Goal: Information Seeking & Learning: Check status

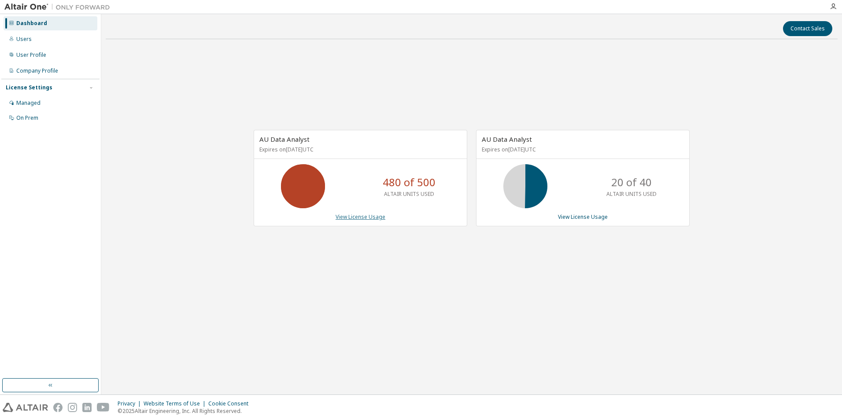
click at [365, 221] on link "View License Usage" at bounding box center [361, 216] width 50 height 7
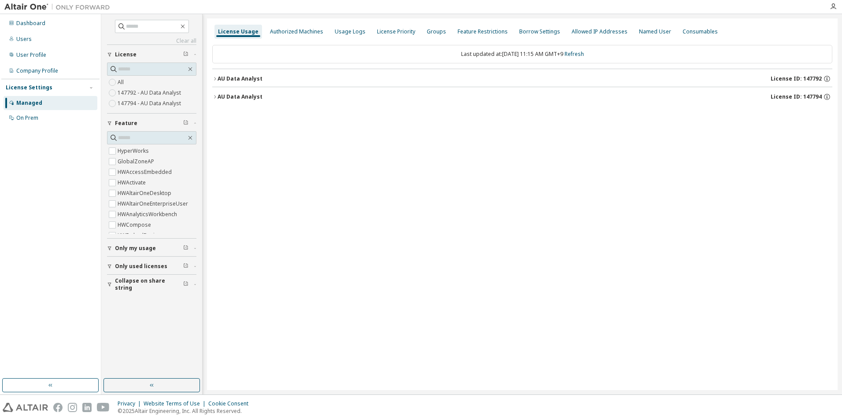
click at [215, 80] on icon "button" at bounding box center [214, 78] width 5 height 5
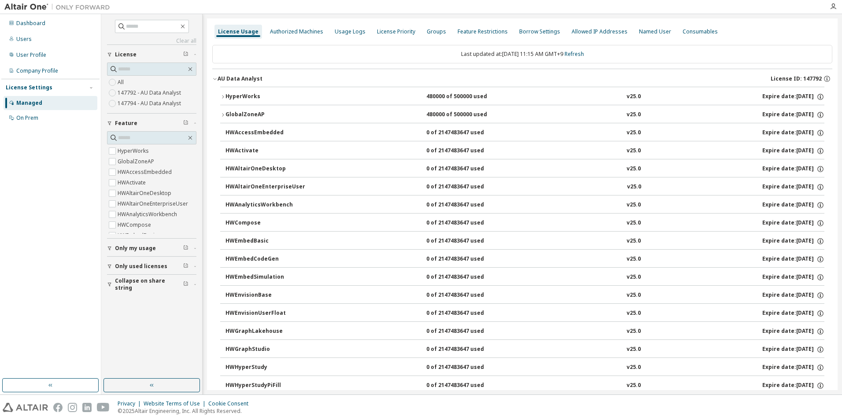
click at [247, 97] on div "HyperWorks" at bounding box center [265, 97] width 79 height 8
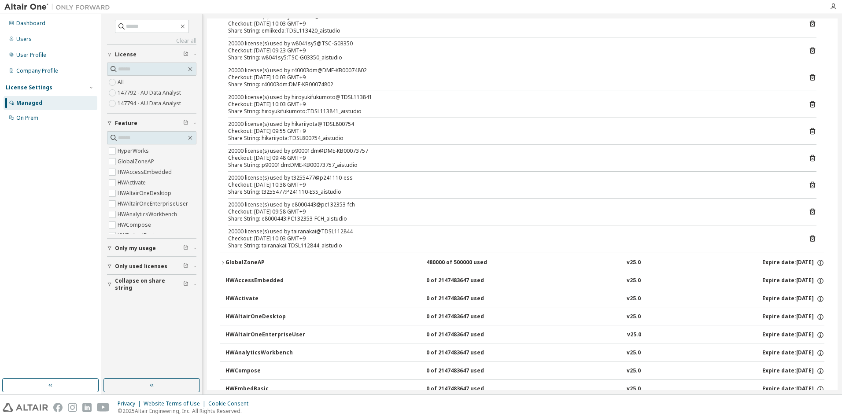
scroll to position [485, 0]
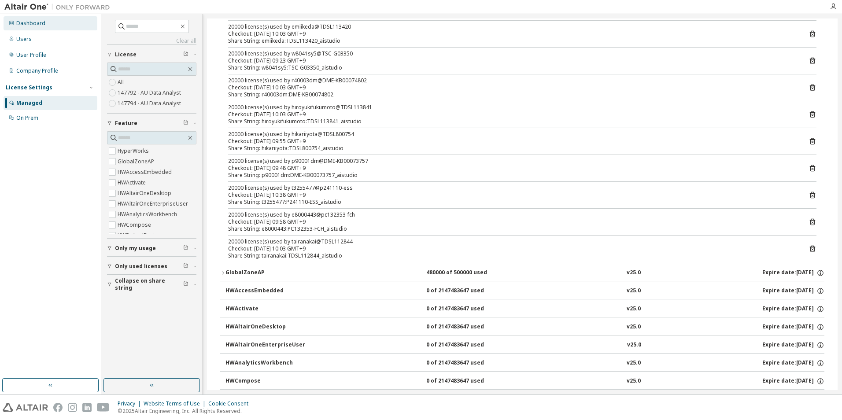
click at [20, 24] on div "Dashboard" at bounding box center [30, 23] width 29 height 7
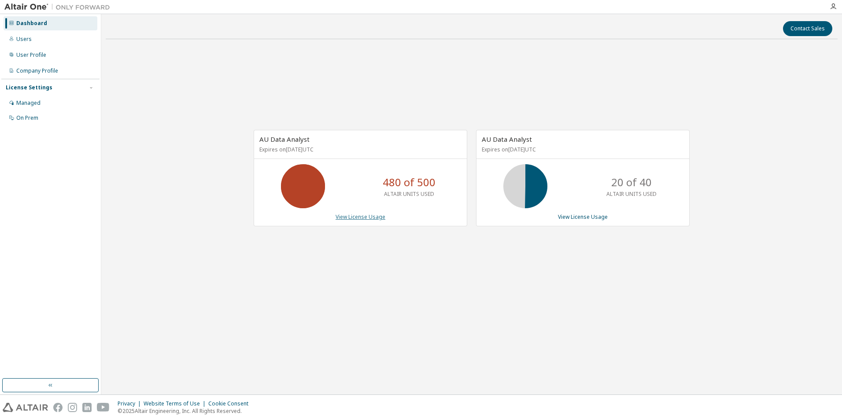
click at [360, 219] on link "View License Usage" at bounding box center [361, 216] width 50 height 7
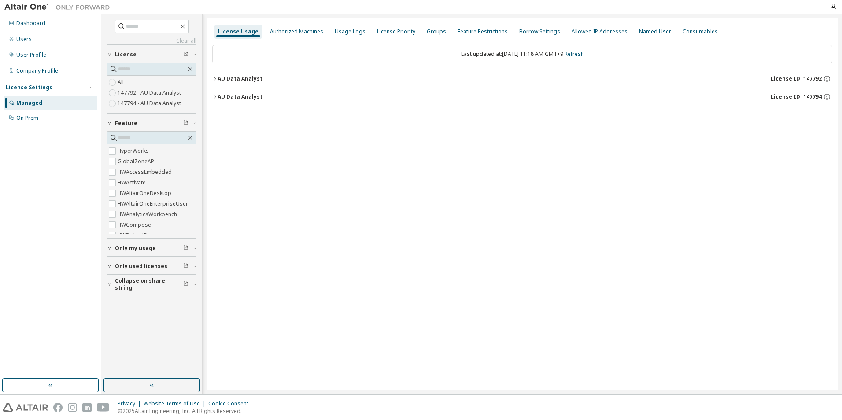
click at [231, 78] on div "AU Data Analyst" at bounding box center [240, 78] width 45 height 7
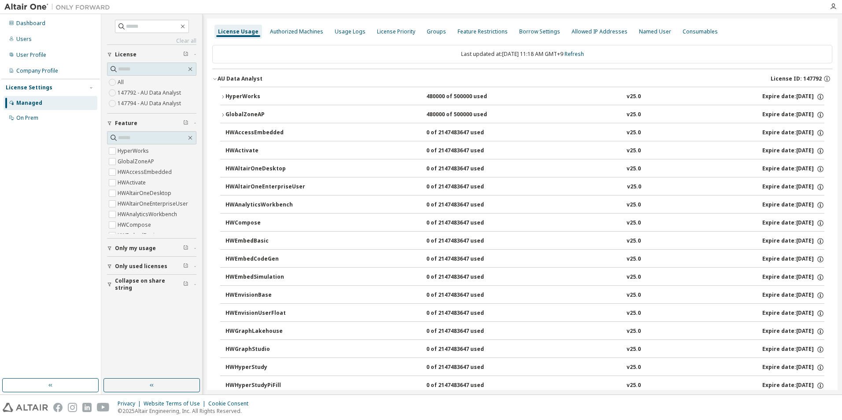
click at [239, 98] on div "HyperWorks" at bounding box center [265, 97] width 79 height 8
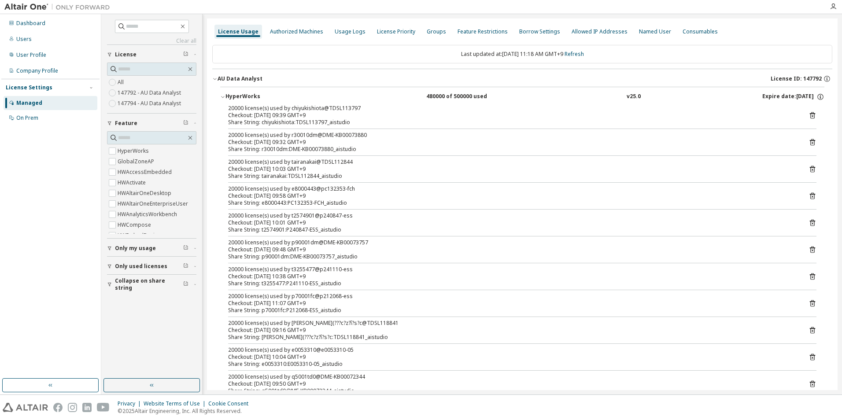
click at [239, 98] on div "HyperWorks" at bounding box center [265, 97] width 79 height 8
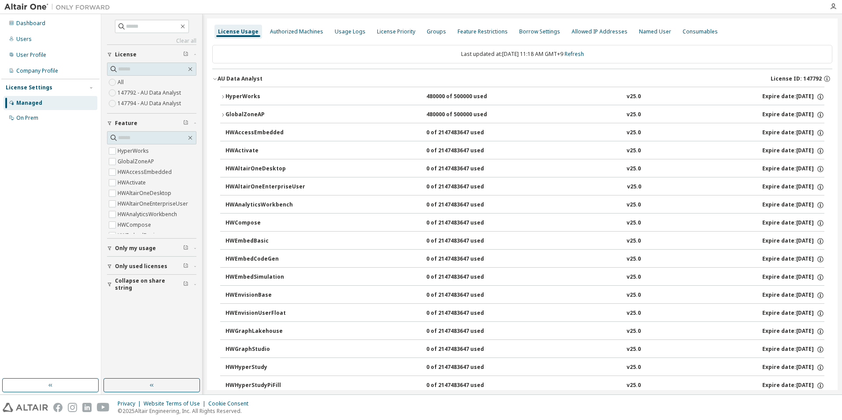
click at [239, 98] on div "HyperWorks" at bounding box center [265, 97] width 79 height 8
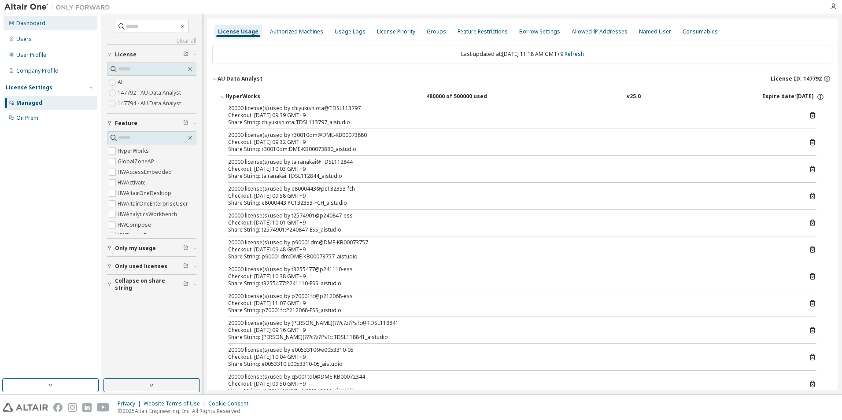
click at [41, 23] on div "Dashboard" at bounding box center [30, 23] width 29 height 7
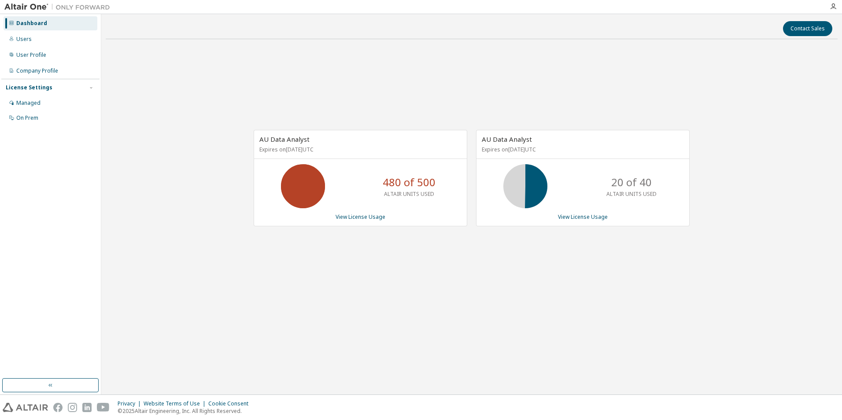
click at [749, 156] on div "AU Data Analyst Expires on [DATE] UTC 480 of 500 ALTAIR UNITS USED View License…" at bounding box center [472, 182] width 732 height 273
click at [669, 110] on div "AU Data Analyst Expires on [DATE] UTC 480 of 500 ALTAIR UNITS USED View License…" at bounding box center [472, 182] width 732 height 273
click at [368, 218] on link "View License Usage" at bounding box center [361, 216] width 50 height 7
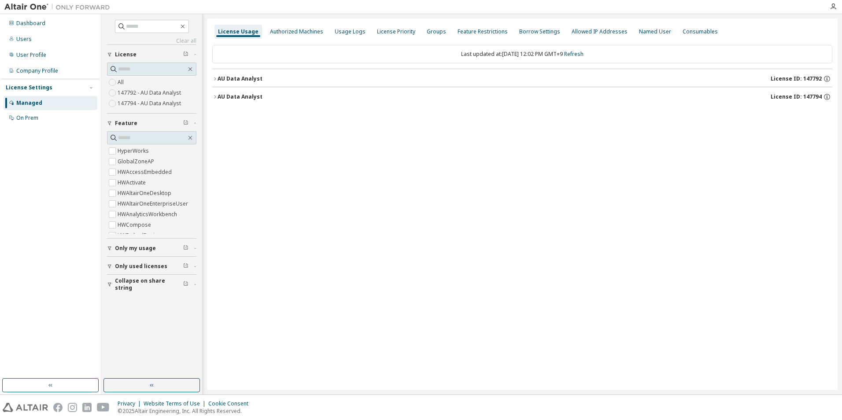
click at [216, 78] on icon "button" at bounding box center [214, 78] width 5 height 5
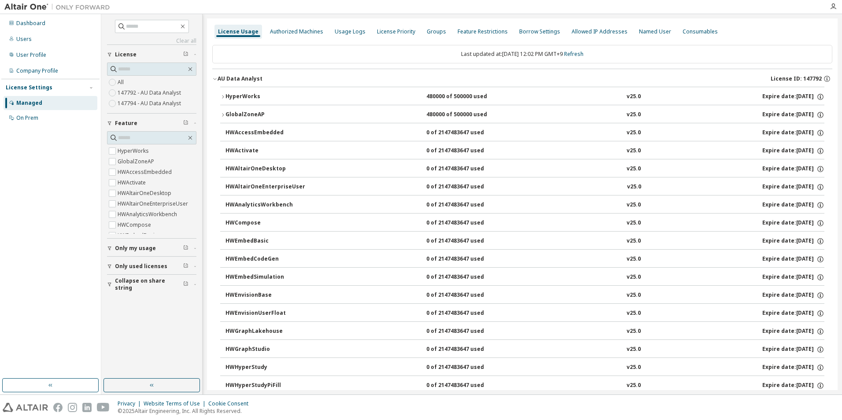
click at [242, 98] on div "HyperWorks" at bounding box center [265, 97] width 79 height 8
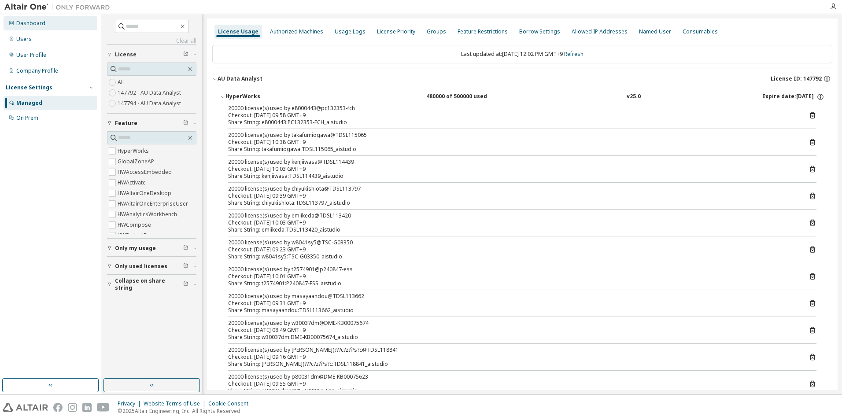
click at [34, 24] on div "Dashboard" at bounding box center [30, 23] width 29 height 7
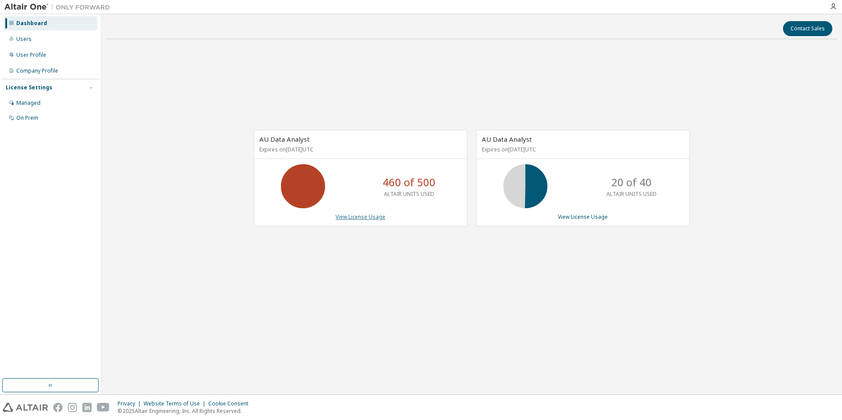
click at [364, 216] on link "View License Usage" at bounding box center [361, 216] width 50 height 7
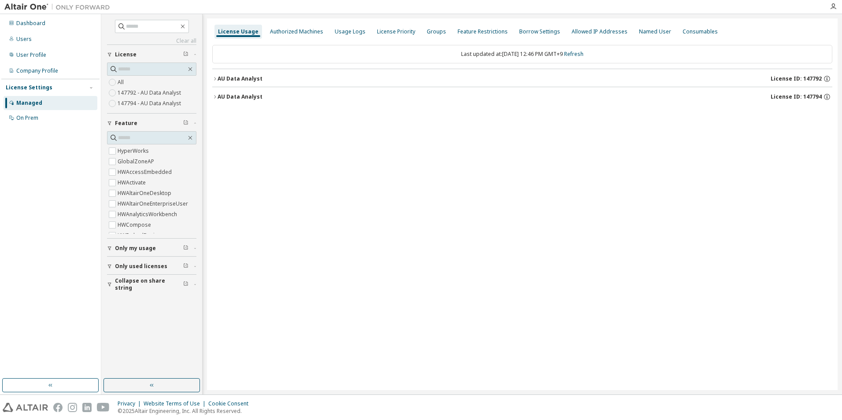
click at [214, 78] on icon "button" at bounding box center [214, 78] width 5 height 5
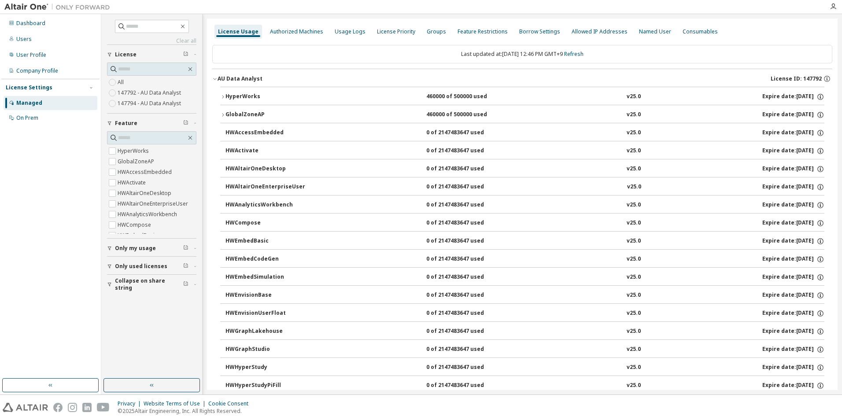
click at [214, 80] on icon "button" at bounding box center [214, 78] width 5 height 5
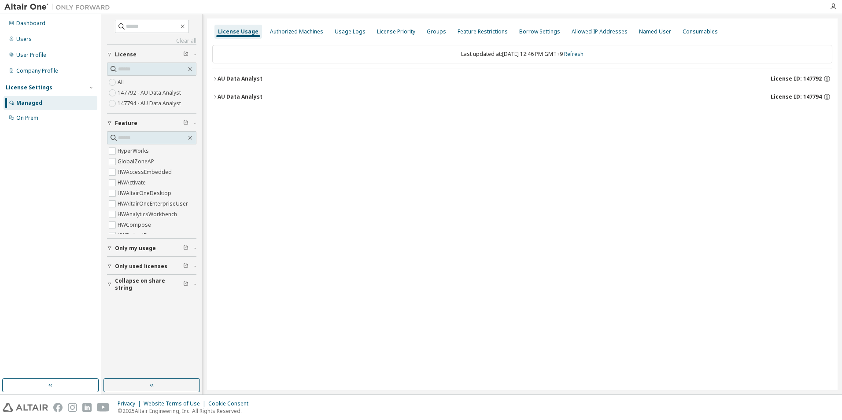
click at [214, 80] on icon "button" at bounding box center [214, 78] width 5 height 5
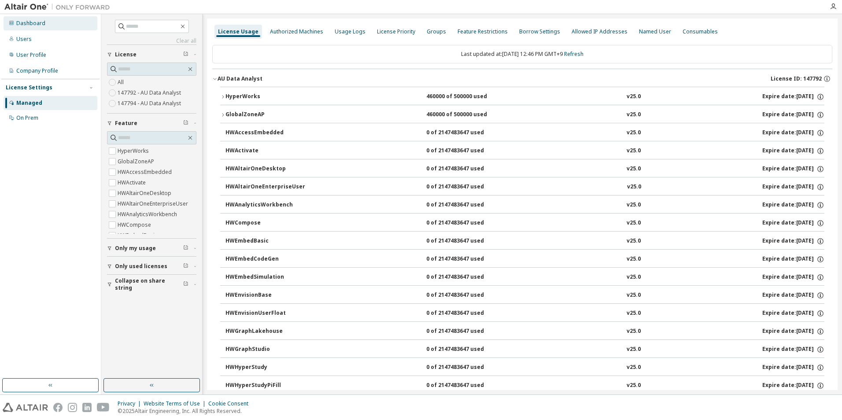
click at [39, 21] on div "Dashboard" at bounding box center [30, 23] width 29 height 7
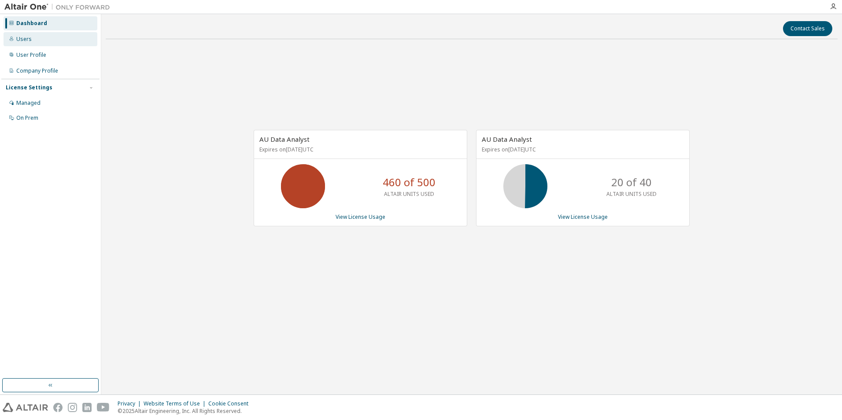
click at [26, 40] on div "Users" at bounding box center [23, 39] width 15 height 7
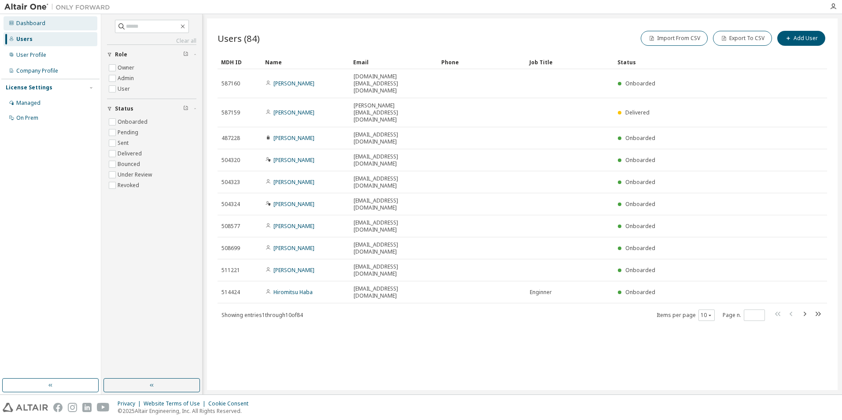
click at [34, 25] on div "Dashboard" at bounding box center [30, 23] width 29 height 7
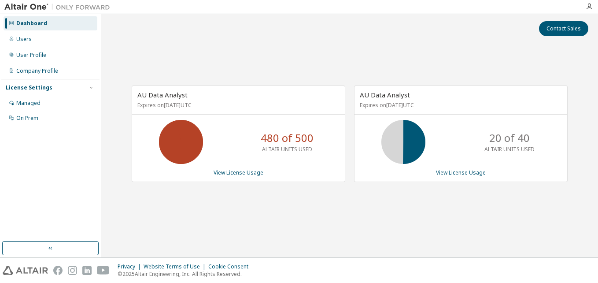
click at [442, 233] on div "Contact Sales AU Data Analyst Expires on [DATE] UTC 480 of 500 ALTAIR UNITS USE…" at bounding box center [350, 136] width 488 height 234
